Goal: Navigation & Orientation: Find specific page/section

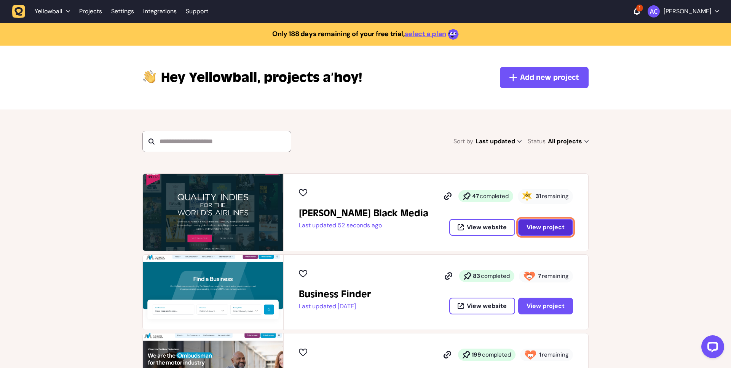
click at [562, 223] on span "View project" at bounding box center [545, 227] width 38 height 8
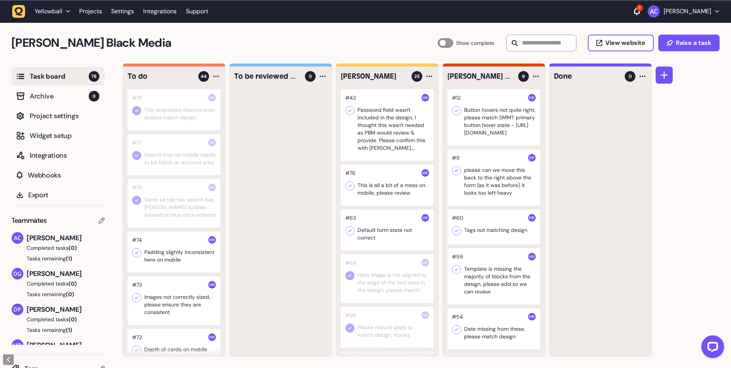
scroll to position [0, 0]
click at [507, 132] on div at bounding box center [493, 117] width 93 height 56
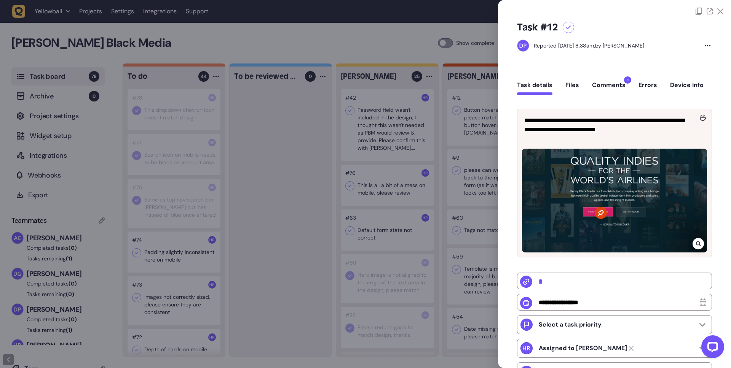
click at [720, 10] on icon at bounding box center [720, 11] width 6 height 6
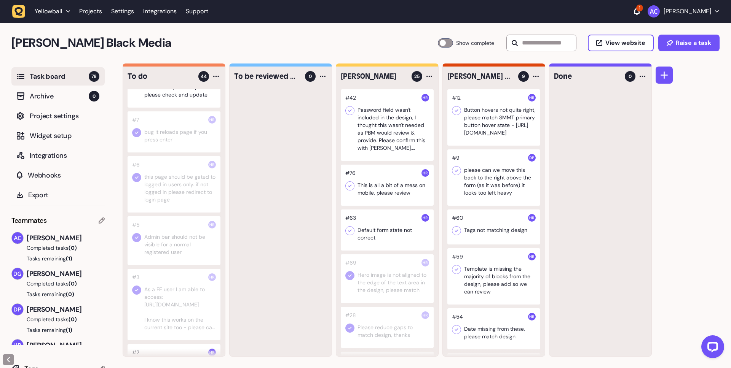
scroll to position [2063, 0]
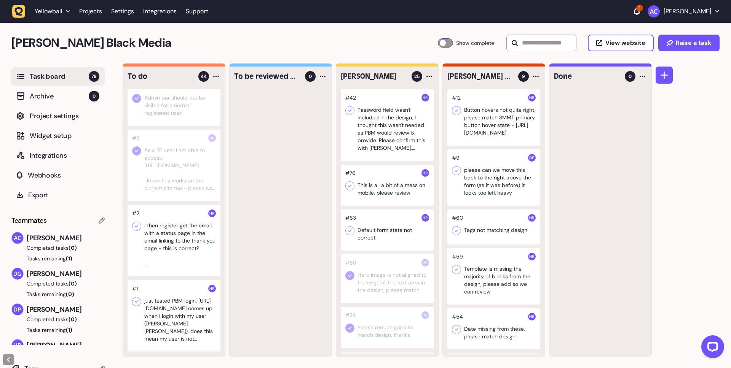
click at [642, 15] on div "1 [PERSON_NAME]" at bounding box center [676, 11] width 85 height 12
click at [639, 12] on icon at bounding box center [637, 12] width 6 height 8
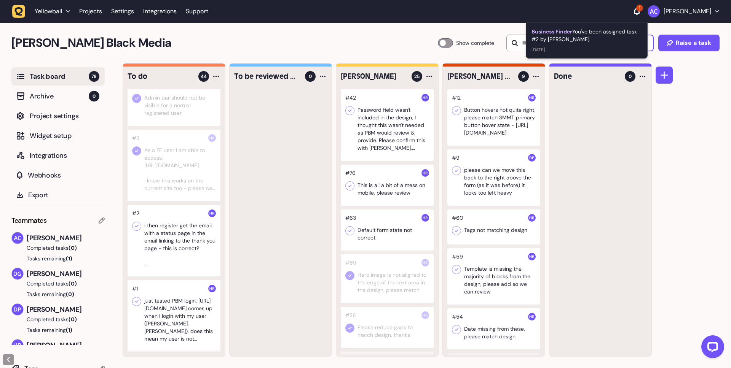
click at [561, 30] on span "Business Finder" at bounding box center [551, 31] width 41 height 7
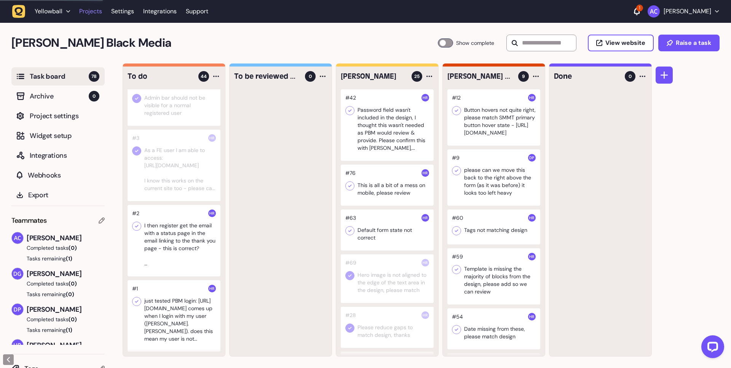
click at [99, 12] on link "Projects" at bounding box center [90, 12] width 23 height 14
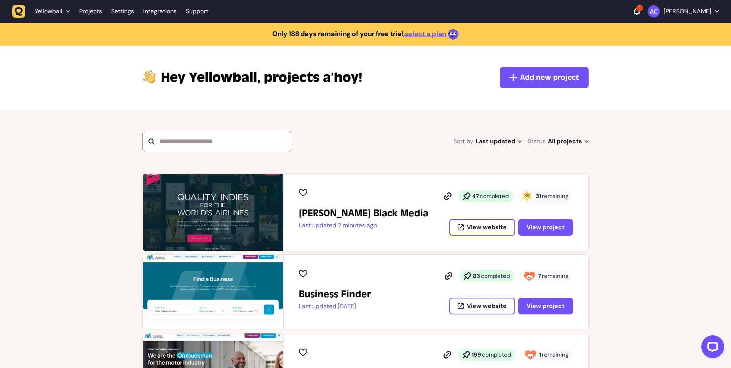
click at [549, 315] on div "Business Finder Last updated [DATE] 83 completed 7 remaining View website View …" at bounding box center [436, 292] width 304 height 75
click at [548, 309] on span "View project" at bounding box center [545, 306] width 38 height 8
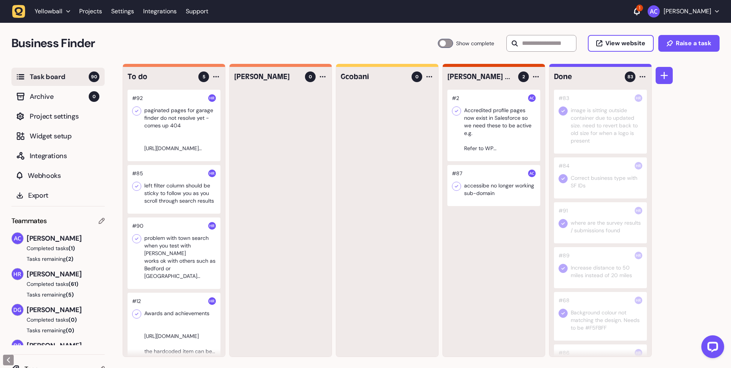
click at [457, 189] on icon at bounding box center [456, 187] width 8 height 8
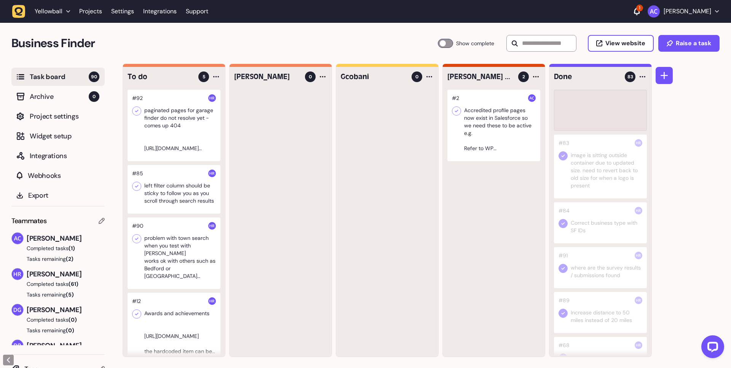
drag, startPoint x: 494, startPoint y: 191, endPoint x: 600, endPoint y: 140, distance: 118.5
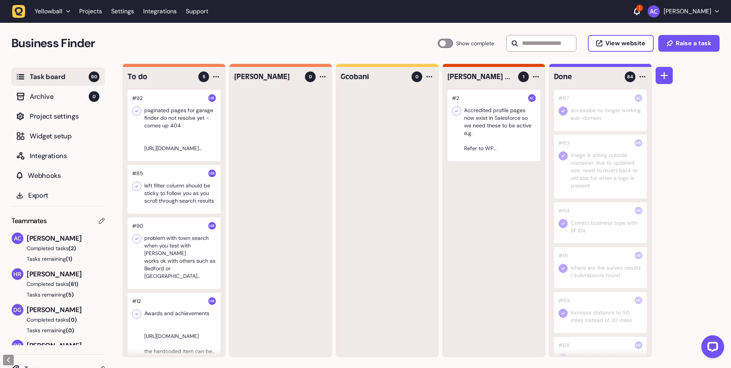
click at [639, 10] on icon at bounding box center [637, 12] width 6 height 8
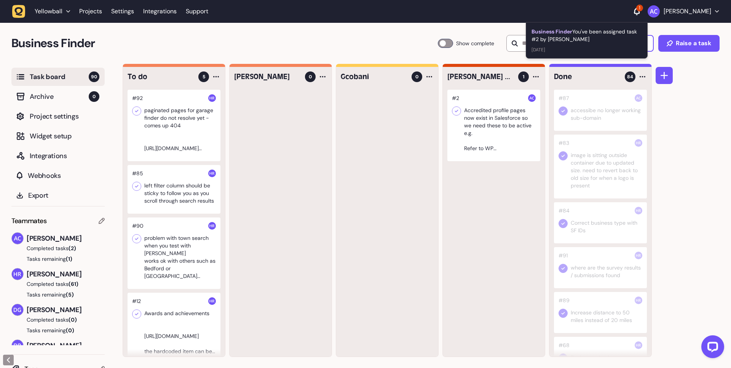
click at [639, 10] on icon at bounding box center [637, 12] width 6 height 8
